Goal: Task Accomplishment & Management: Manage account settings

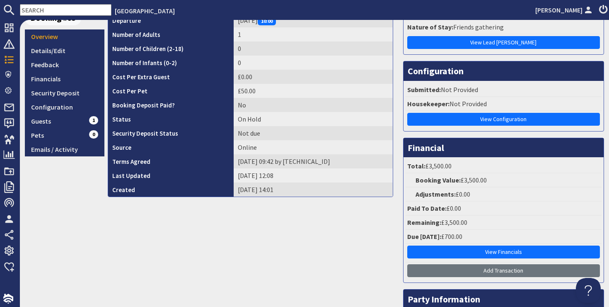
scroll to position [157, 0]
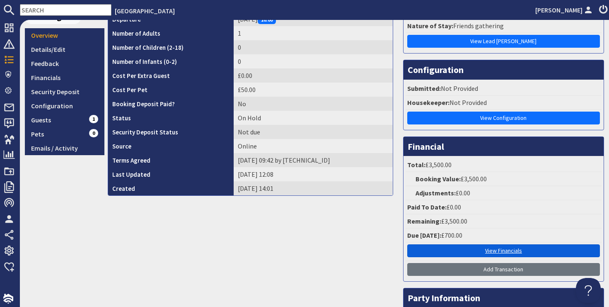
click at [489, 251] on link "View Financials" at bounding box center [503, 250] width 193 height 13
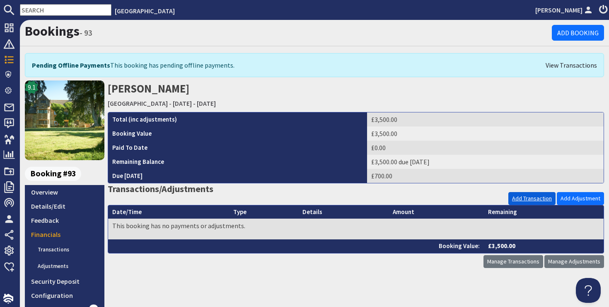
click at [542, 195] on link "Add Transaction" at bounding box center [532, 198] width 47 height 13
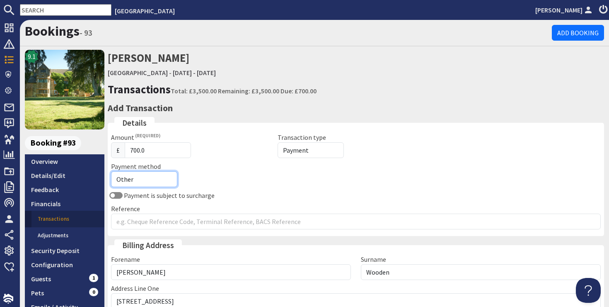
click at [140, 182] on select "Other Cash Bank Transfer Offline Card Cheque Online External" at bounding box center [144, 179] width 66 height 16
select select "offline_bank_transfer_payment"
click at [111, 171] on select "Other Cash Bank Transfer Offline Card Cheque Online External" at bounding box center [144, 179] width 66 height 16
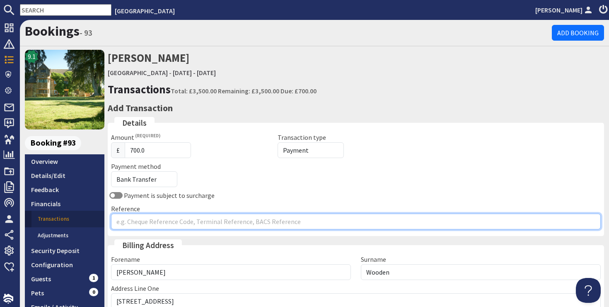
click at [143, 220] on input "Reference" at bounding box center [356, 221] width 490 height 16
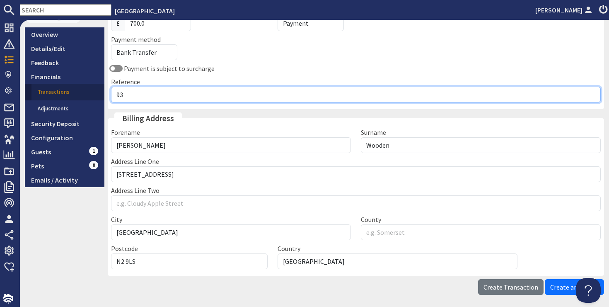
scroll to position [160, 0]
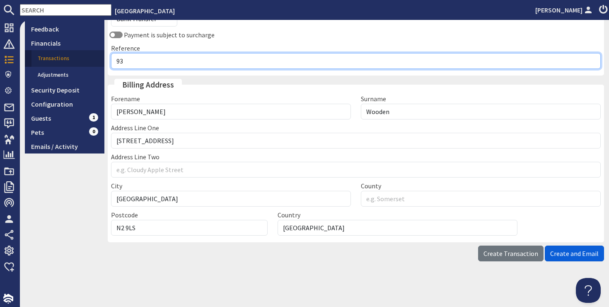
type input "93"
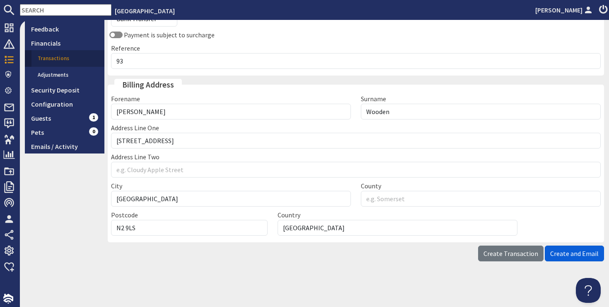
click at [571, 252] on span "Create and Email" at bounding box center [574, 253] width 48 height 8
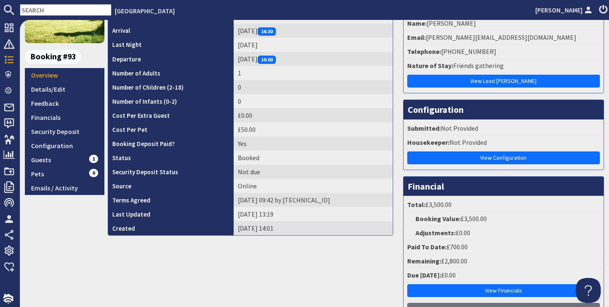
scroll to position [265, 0]
